Goal: Find specific page/section

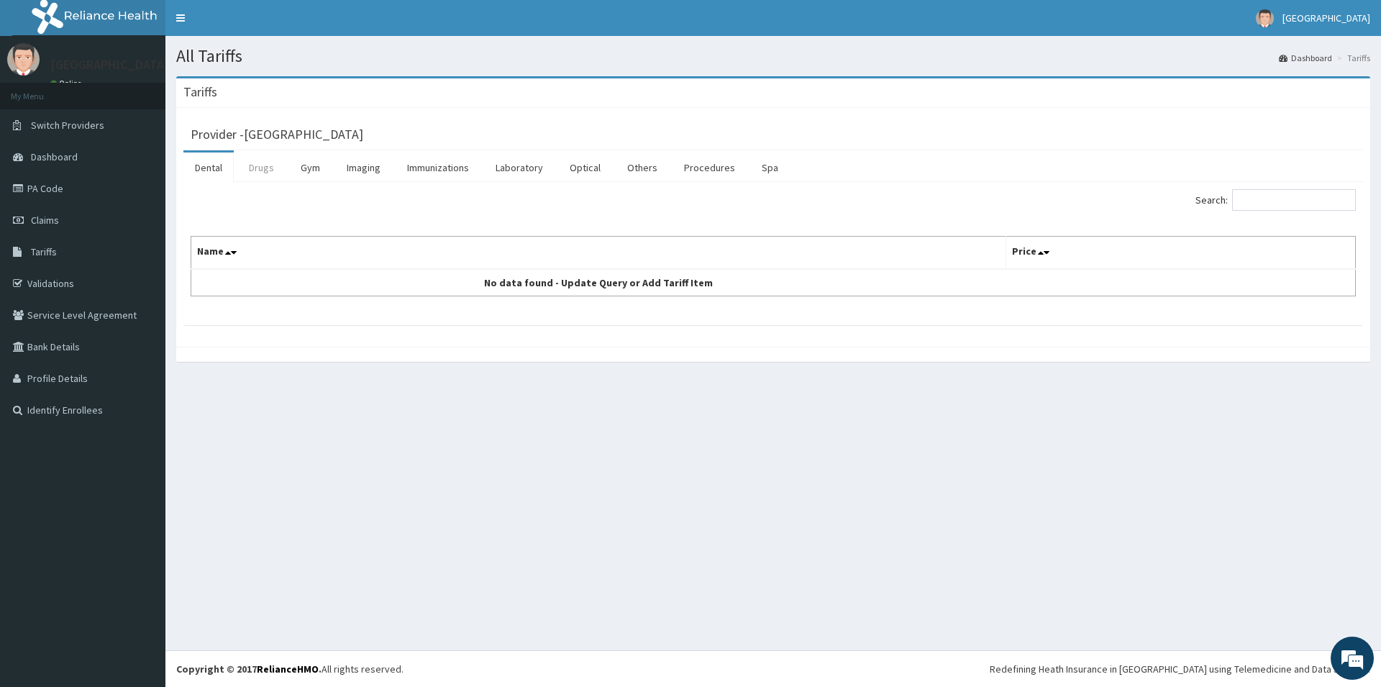
click at [257, 165] on link "Drugs" at bounding box center [261, 167] width 48 height 30
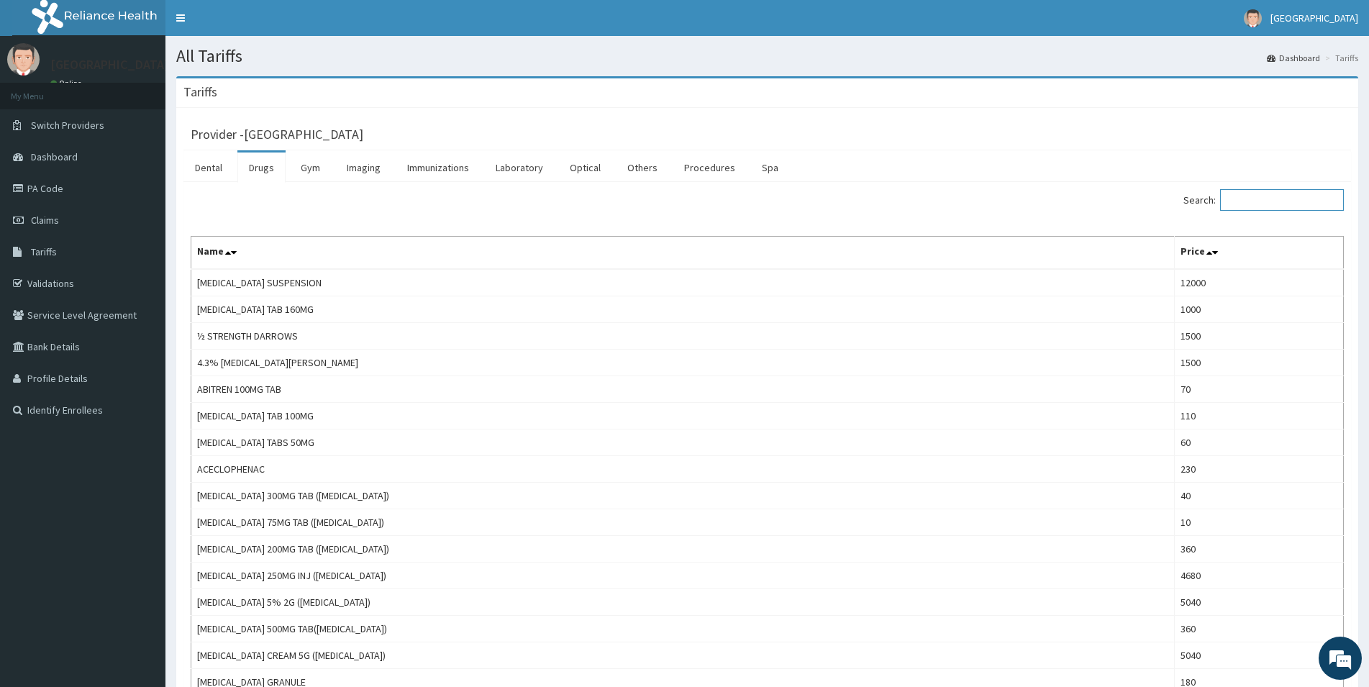
click at [1287, 201] on input "Search:" at bounding box center [1282, 200] width 124 height 22
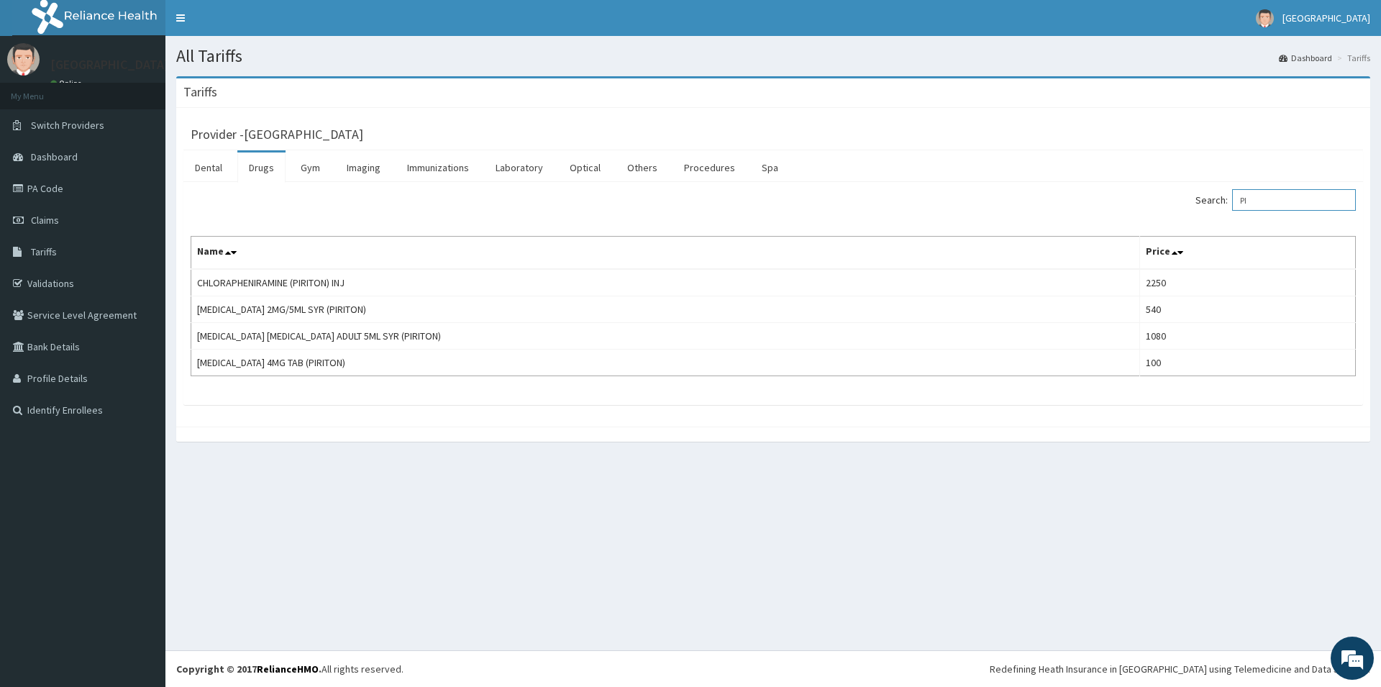
type input "P"
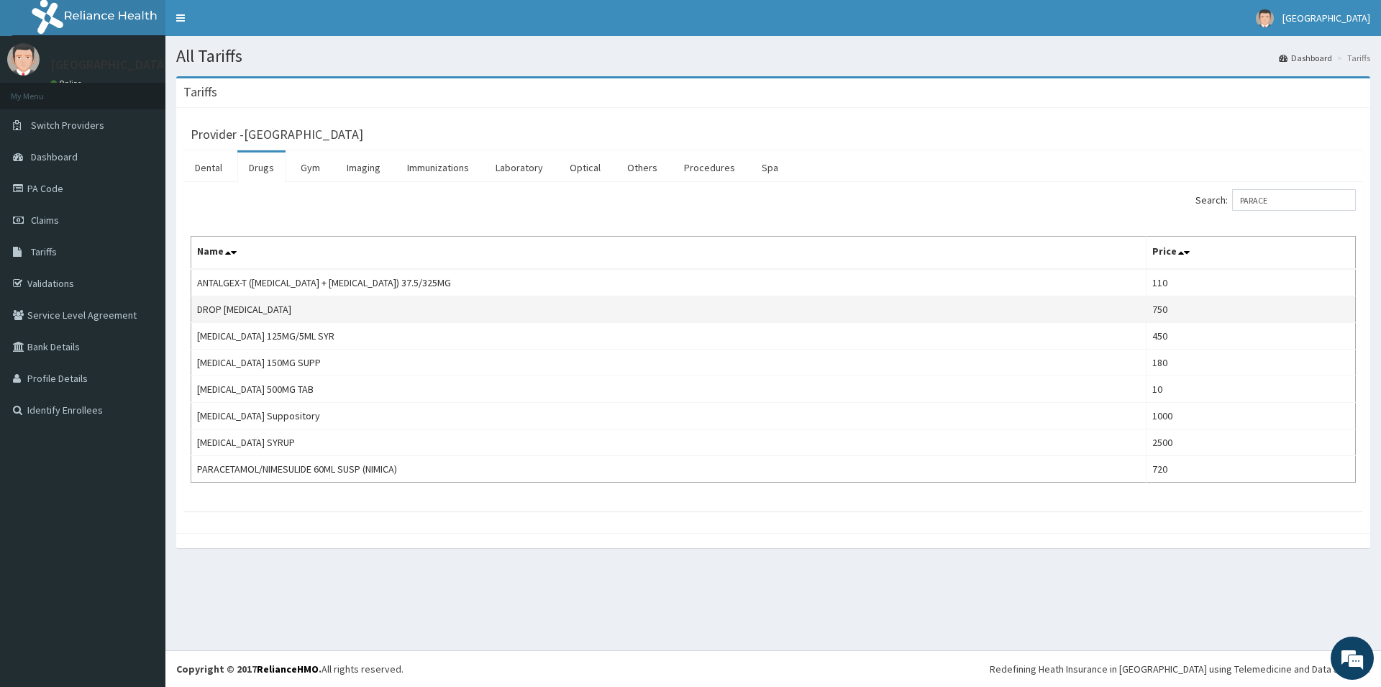
drag, startPoint x: 849, startPoint y: 427, endPoint x: 1143, endPoint y: 311, distance: 316.1
click at [850, 421] on td "[MEDICAL_DATA] Suppository" at bounding box center [668, 416] width 955 height 27
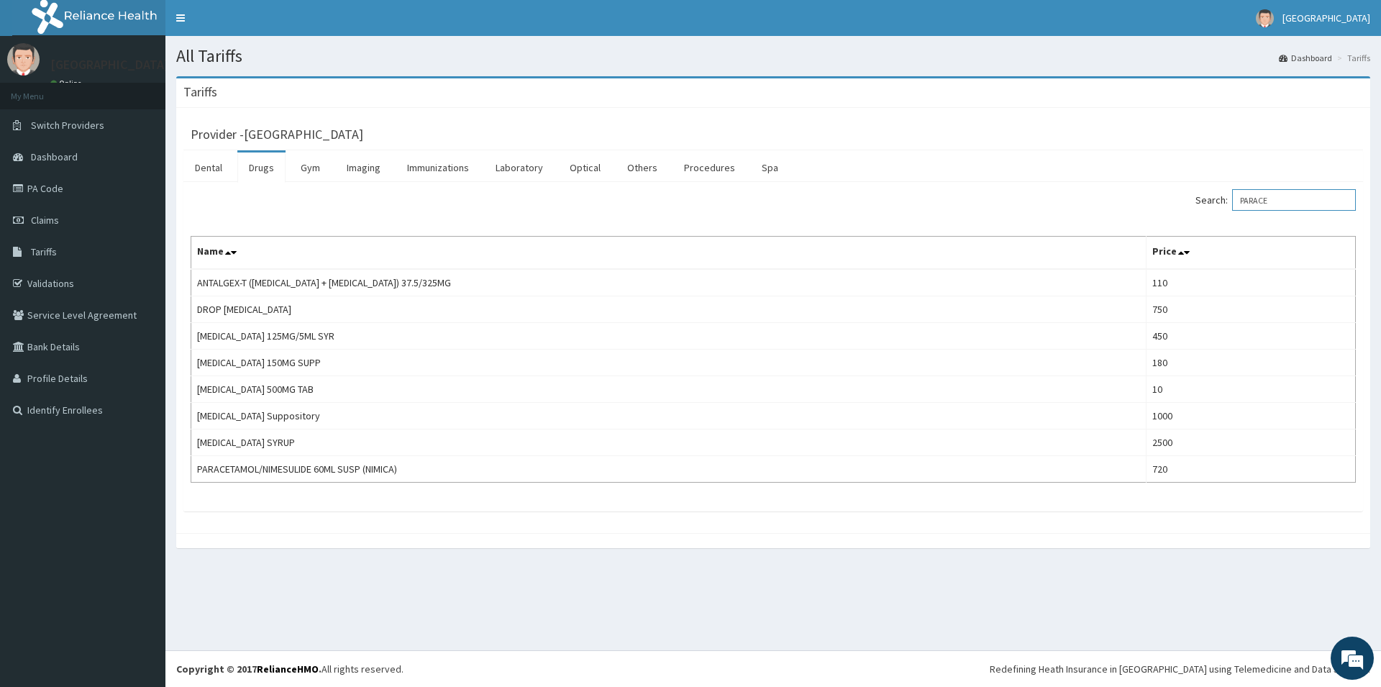
click at [1280, 198] on input "PARACE" at bounding box center [1294, 200] width 124 height 22
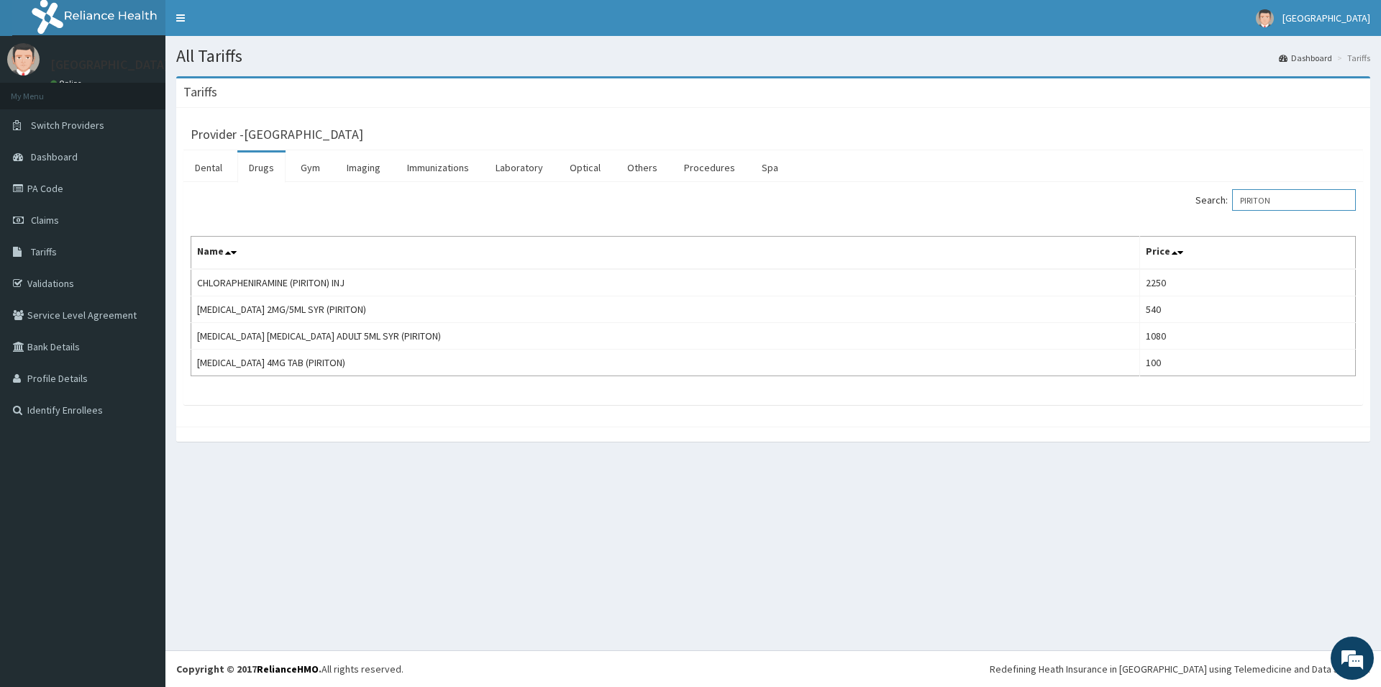
type input "PIRITON"
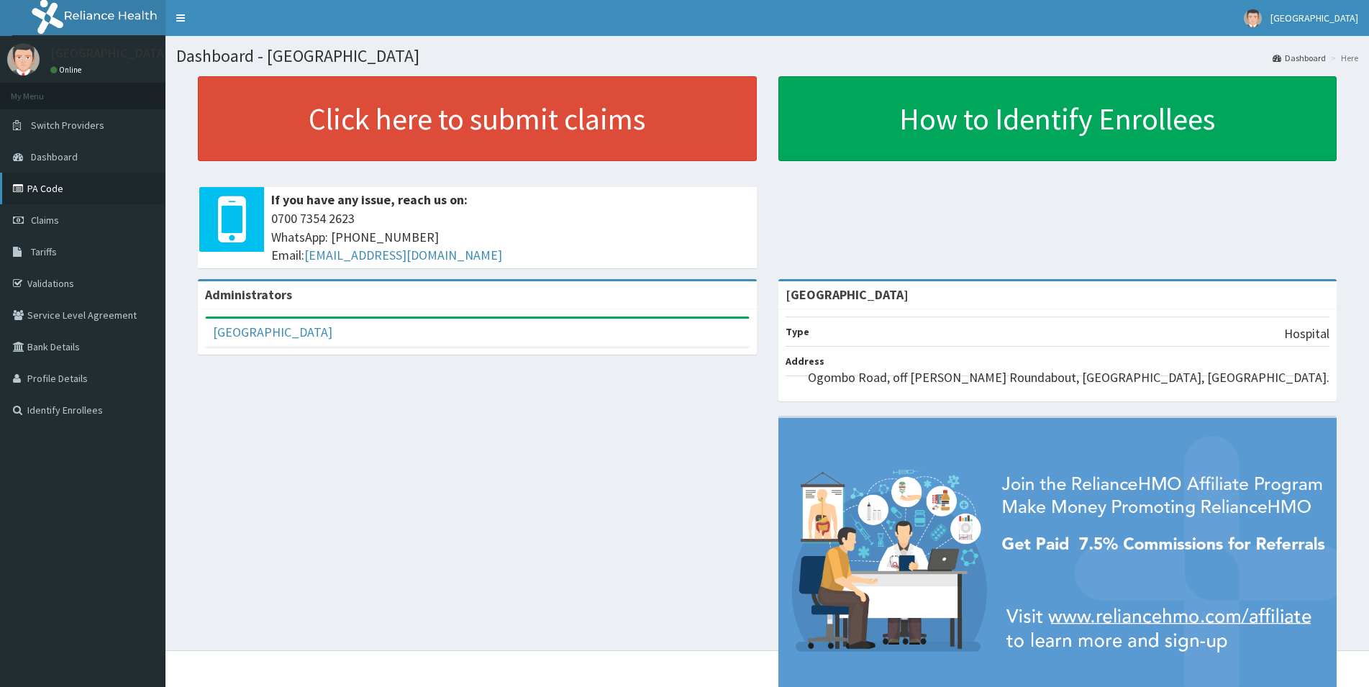
click at [58, 182] on link "PA Code" at bounding box center [82, 189] width 165 height 32
